Goal: Task Accomplishment & Management: Use online tool/utility

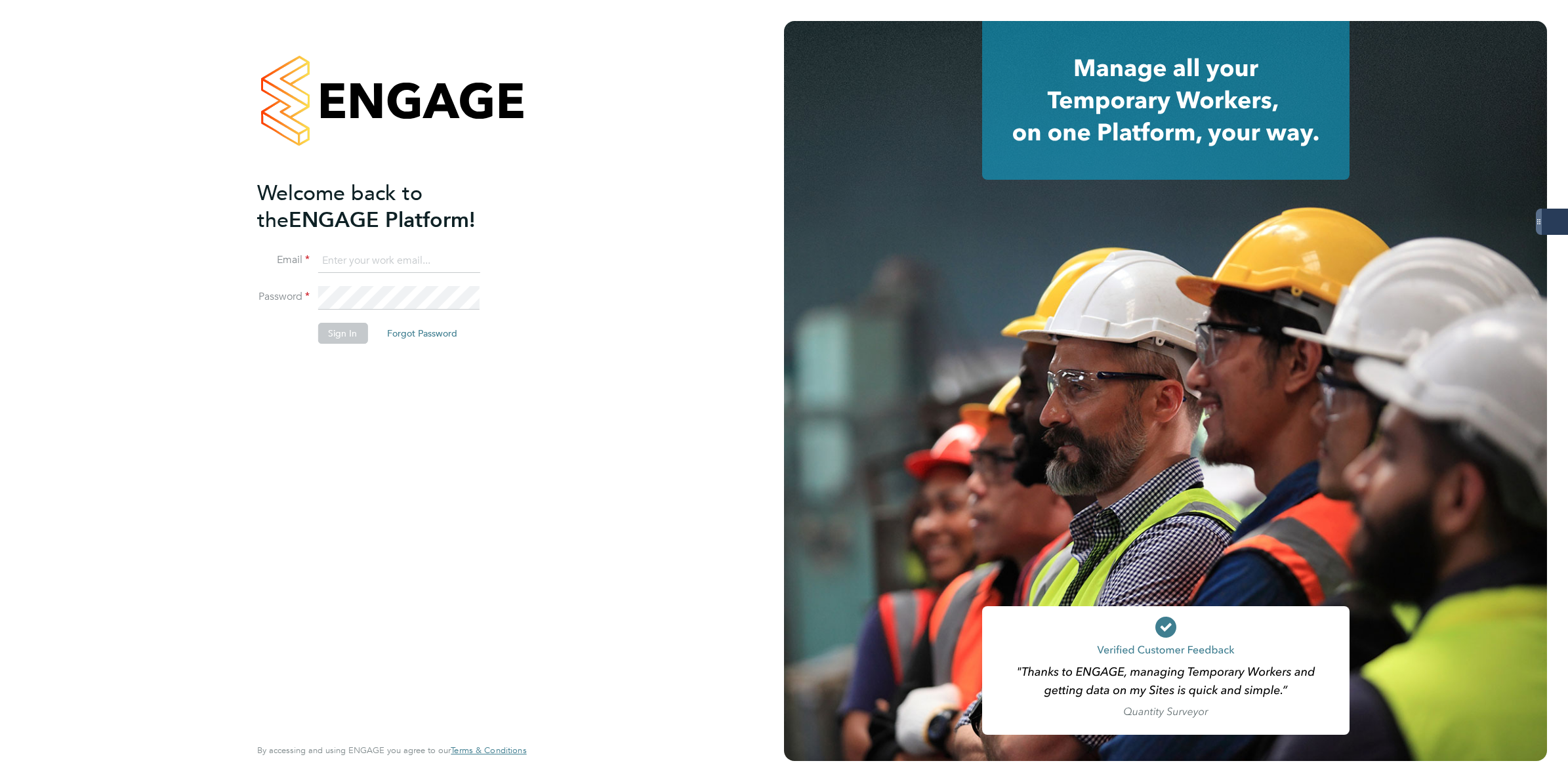
click at [345, 257] on input at bounding box center [398, 261] width 162 height 23
type input "[PERSON_NAME][EMAIL_ADDRESS][PERSON_NAME][DOMAIN_NAME]"
click at [307, 298] on label "Password" at bounding box center [283, 297] width 53 height 14
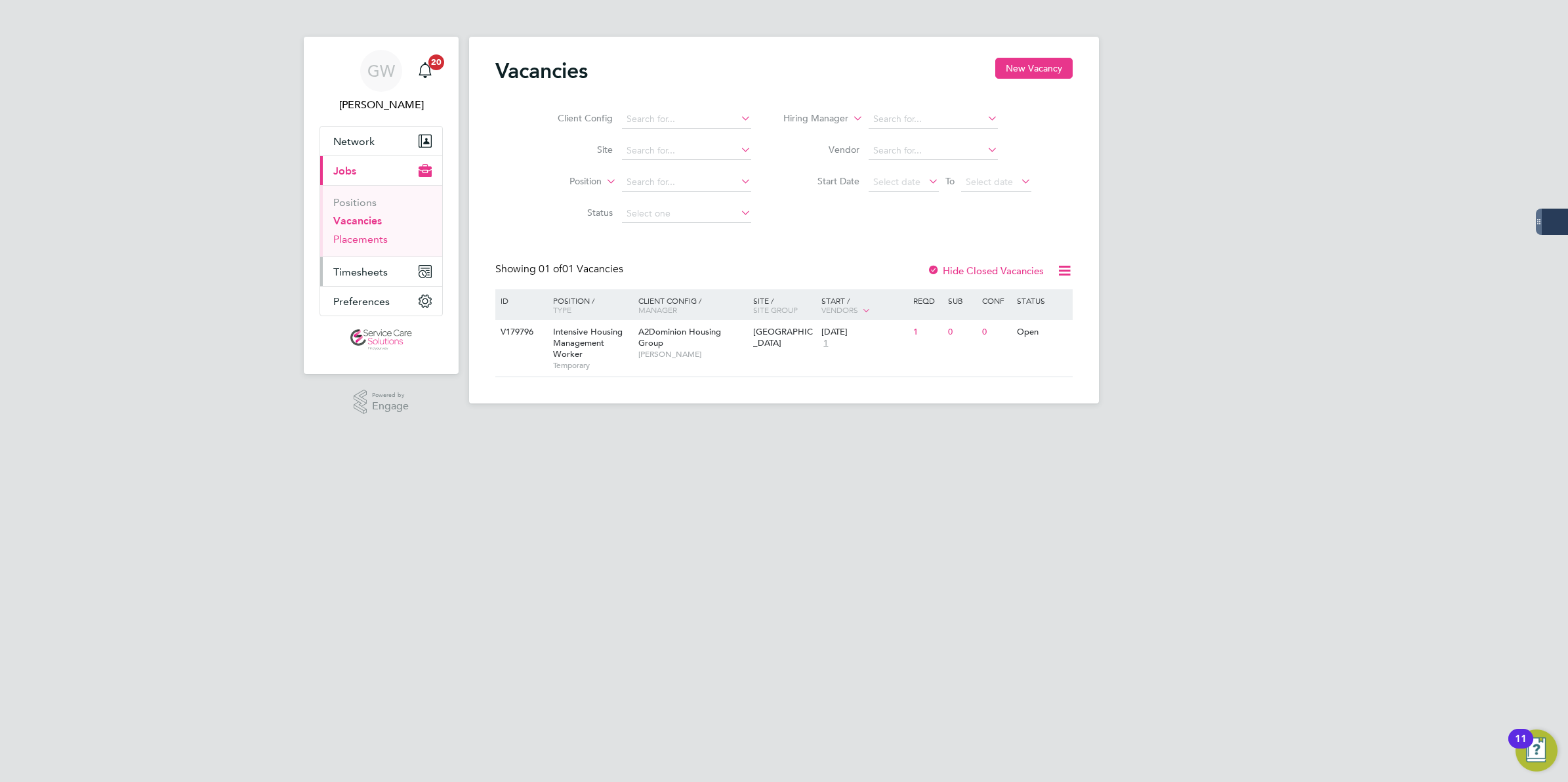
drag, startPoint x: 354, startPoint y: 237, endPoint x: 339, endPoint y: 274, distance: 39.9
click at [354, 237] on link "Placements" at bounding box center [360, 238] width 55 height 12
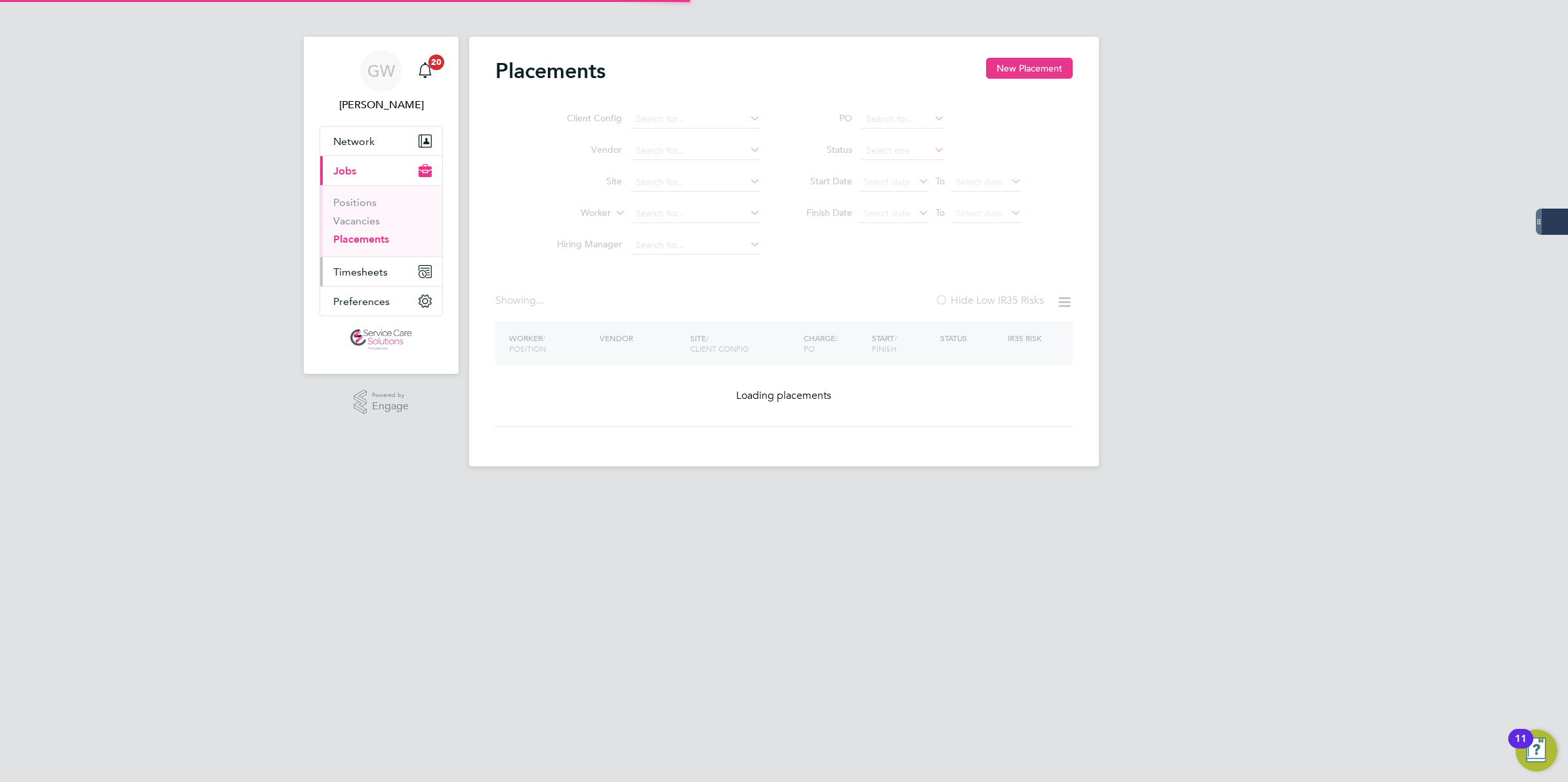
click at [339, 274] on span "Timesheets" at bounding box center [360, 272] width 55 height 12
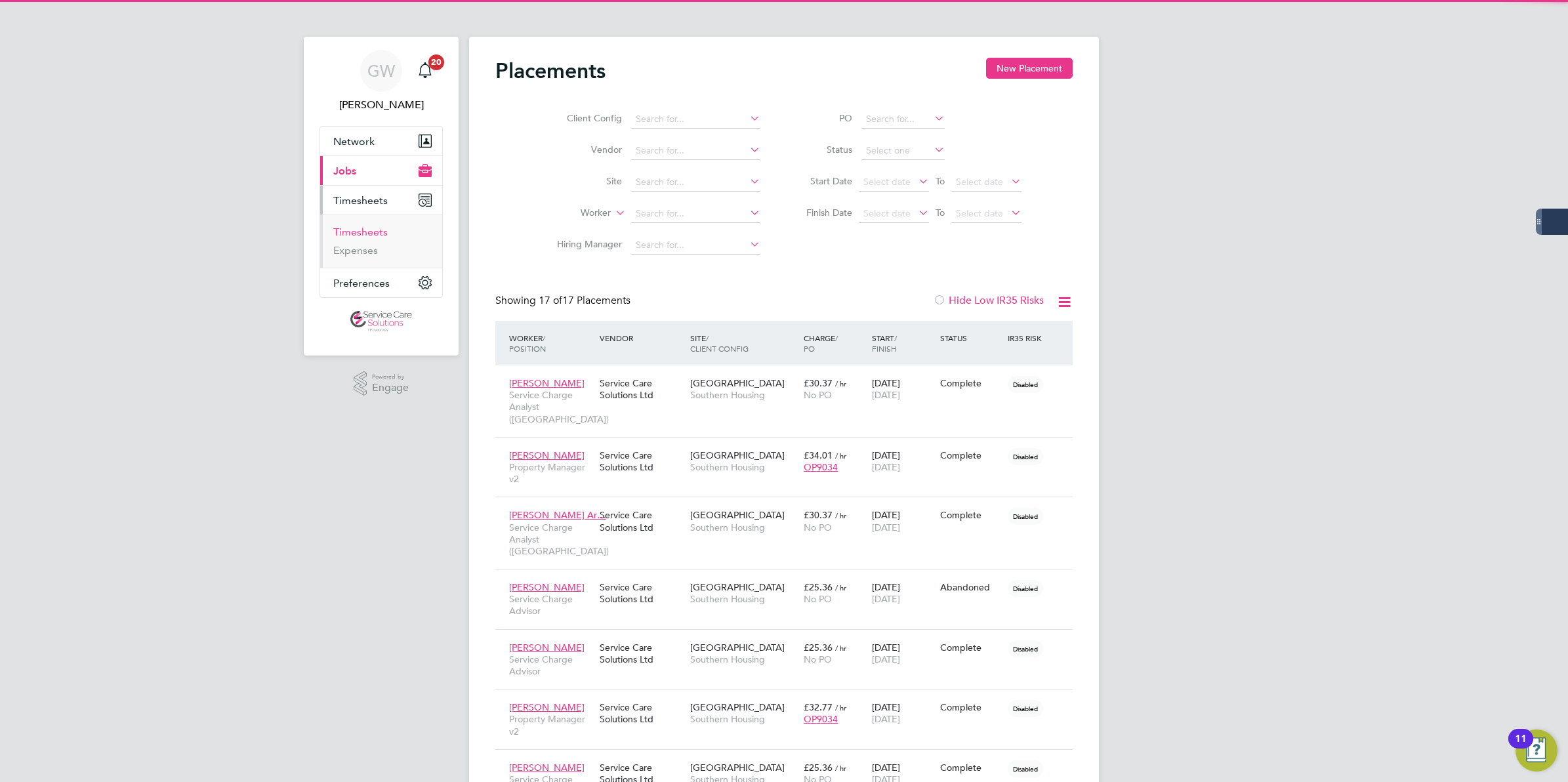
click at [371, 234] on link "Timesheets" at bounding box center [360, 231] width 55 height 12
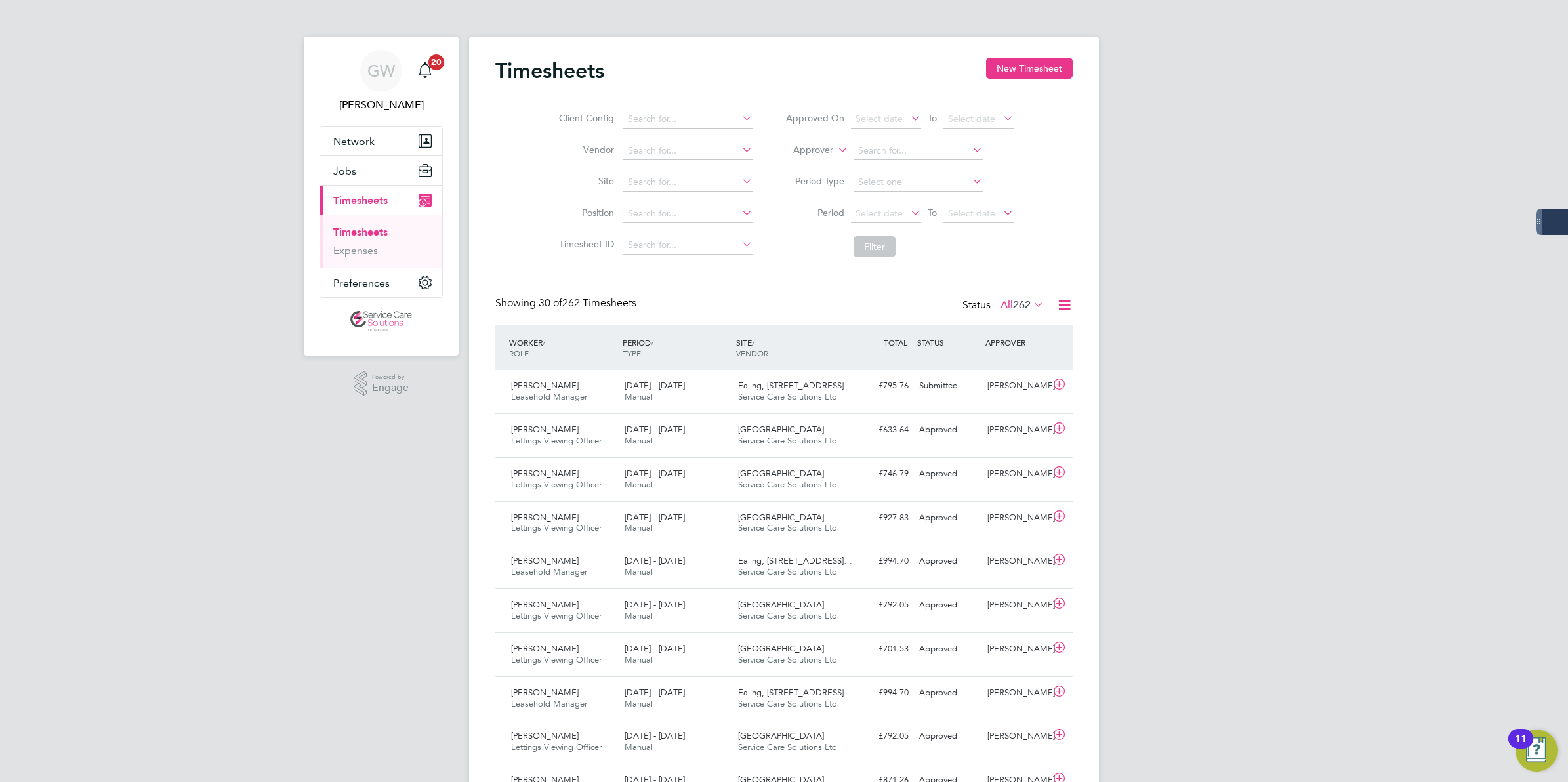
scroll to position [32, 113]
